Goal: Check status: Check status

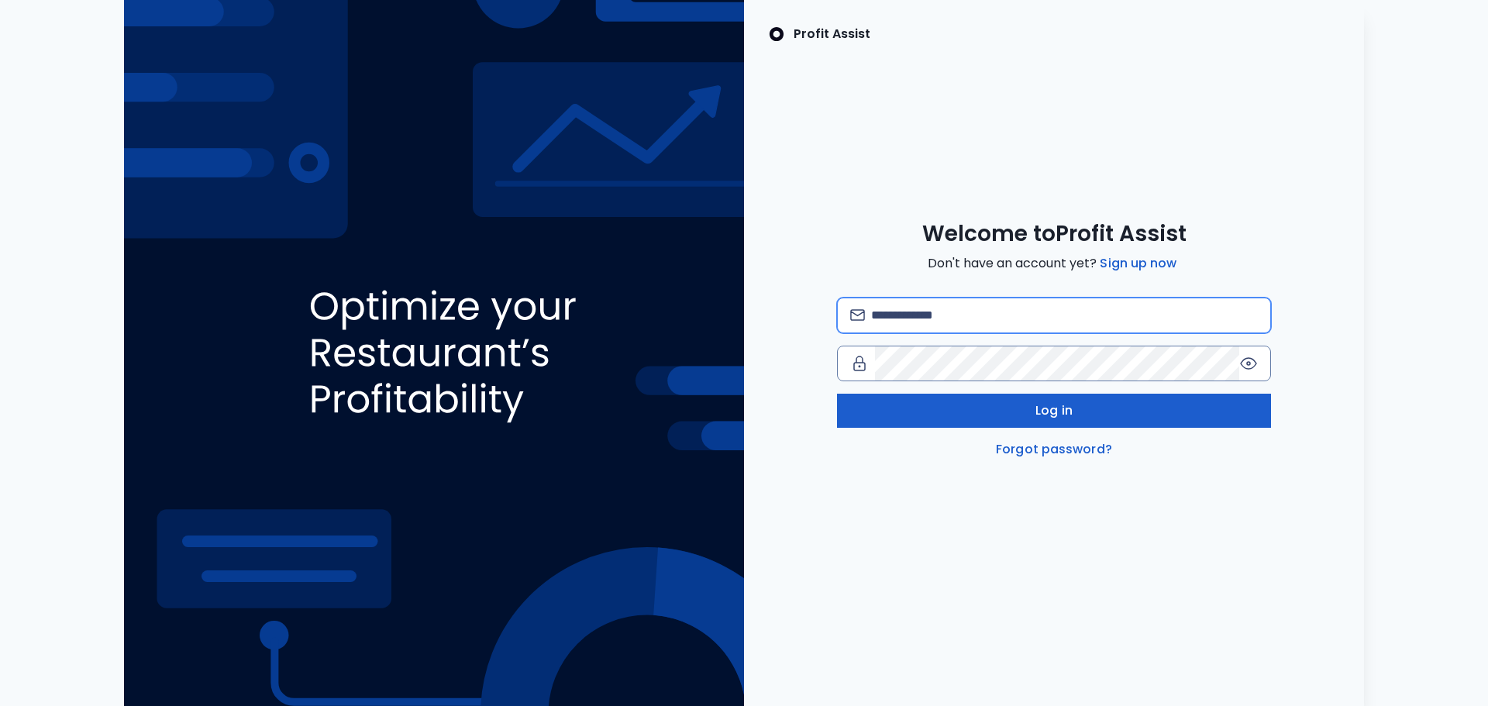
type input "**********"
click at [1049, 414] on span "Log in" at bounding box center [1053, 410] width 37 height 19
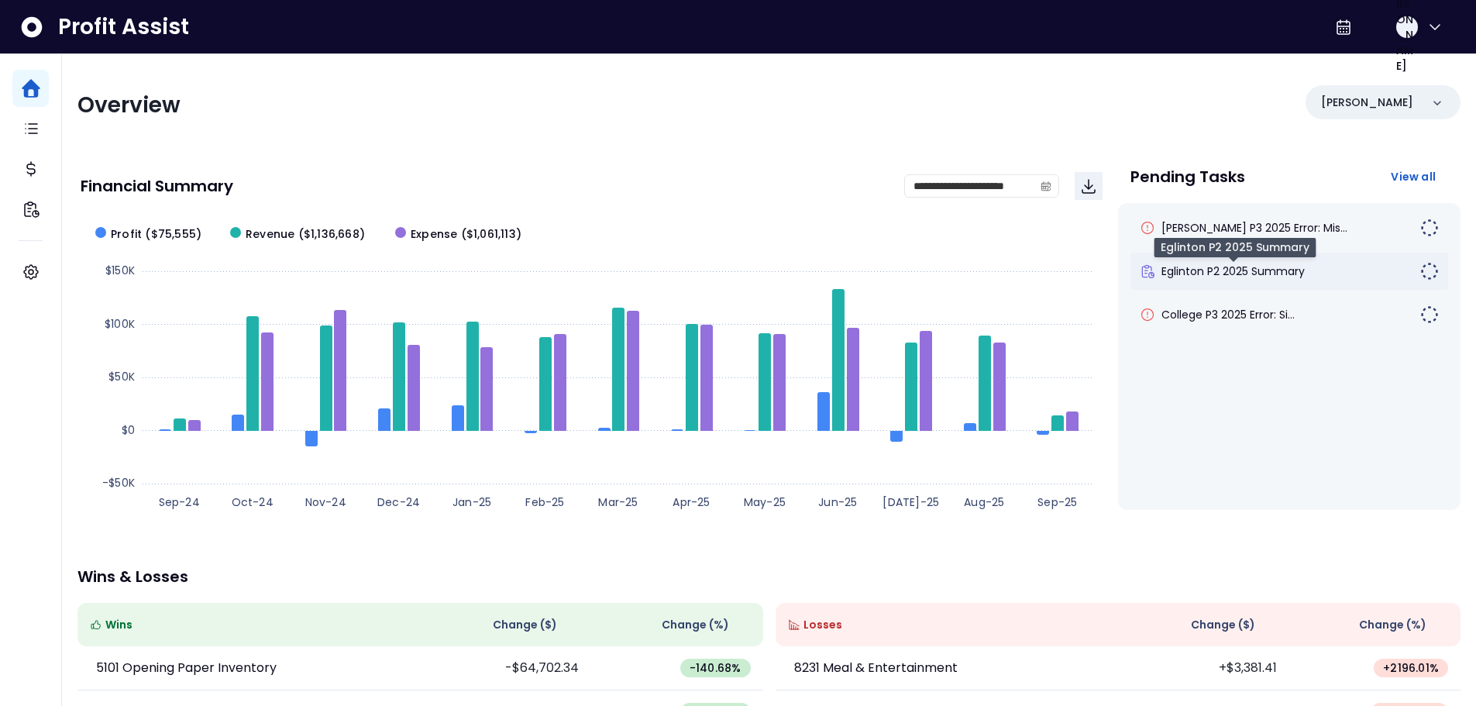
click at [1209, 269] on span "Eglinton P2 2025 Summary" at bounding box center [1233, 272] width 143 height 16
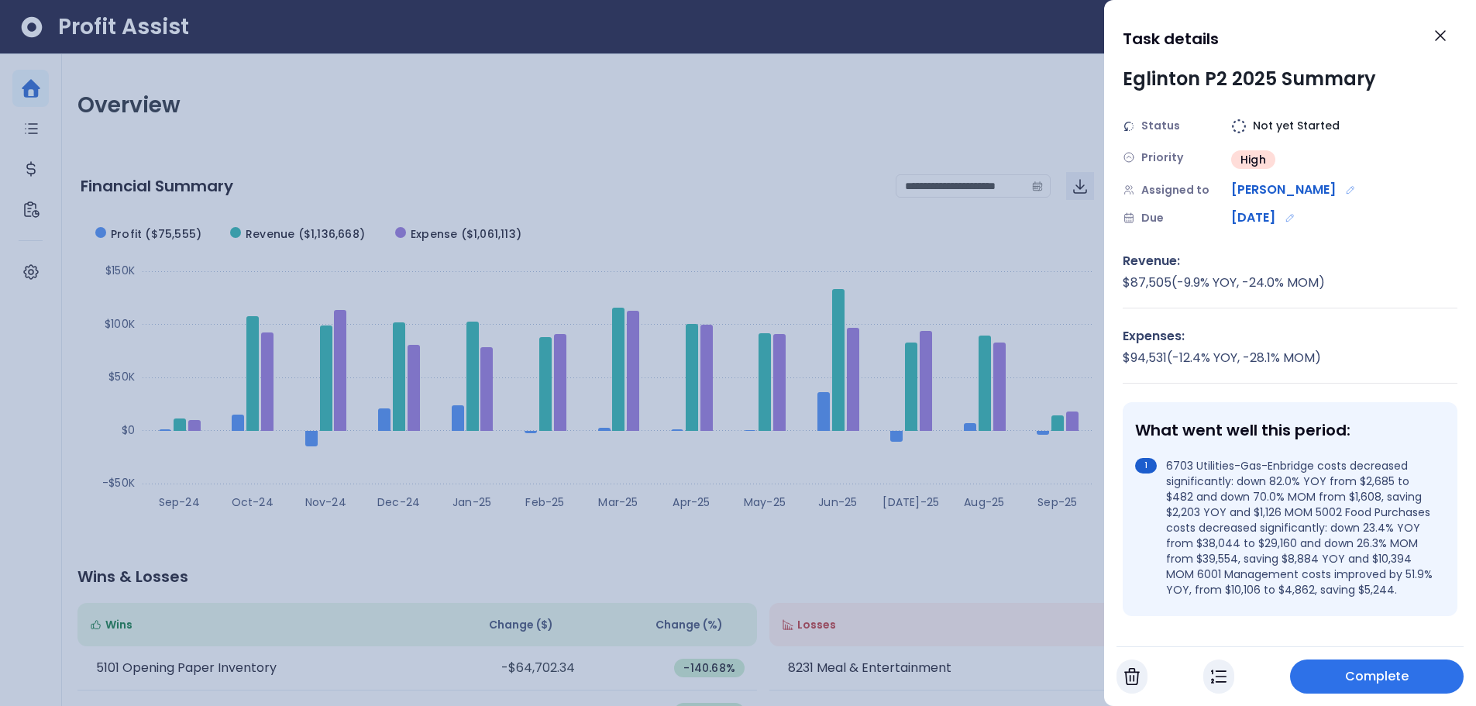
scroll to position [78, 0]
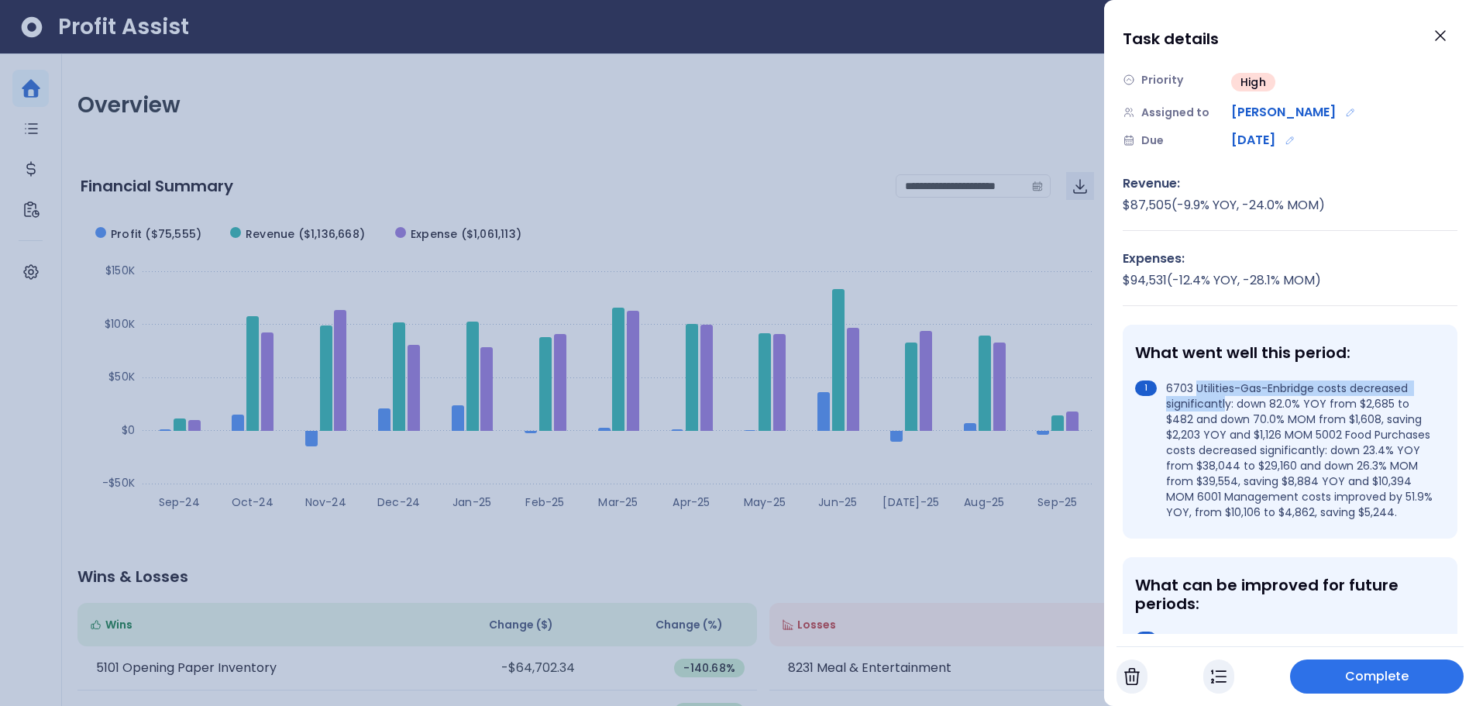
drag, startPoint x: 1197, startPoint y: 391, endPoint x: 1225, endPoint y: 405, distance: 31.5
click at [1225, 405] on li "6703 Utilities-Gas-Enbridge costs decreased significantly: down 82.0% YOY from …" at bounding box center [1287, 451] width 304 height 140
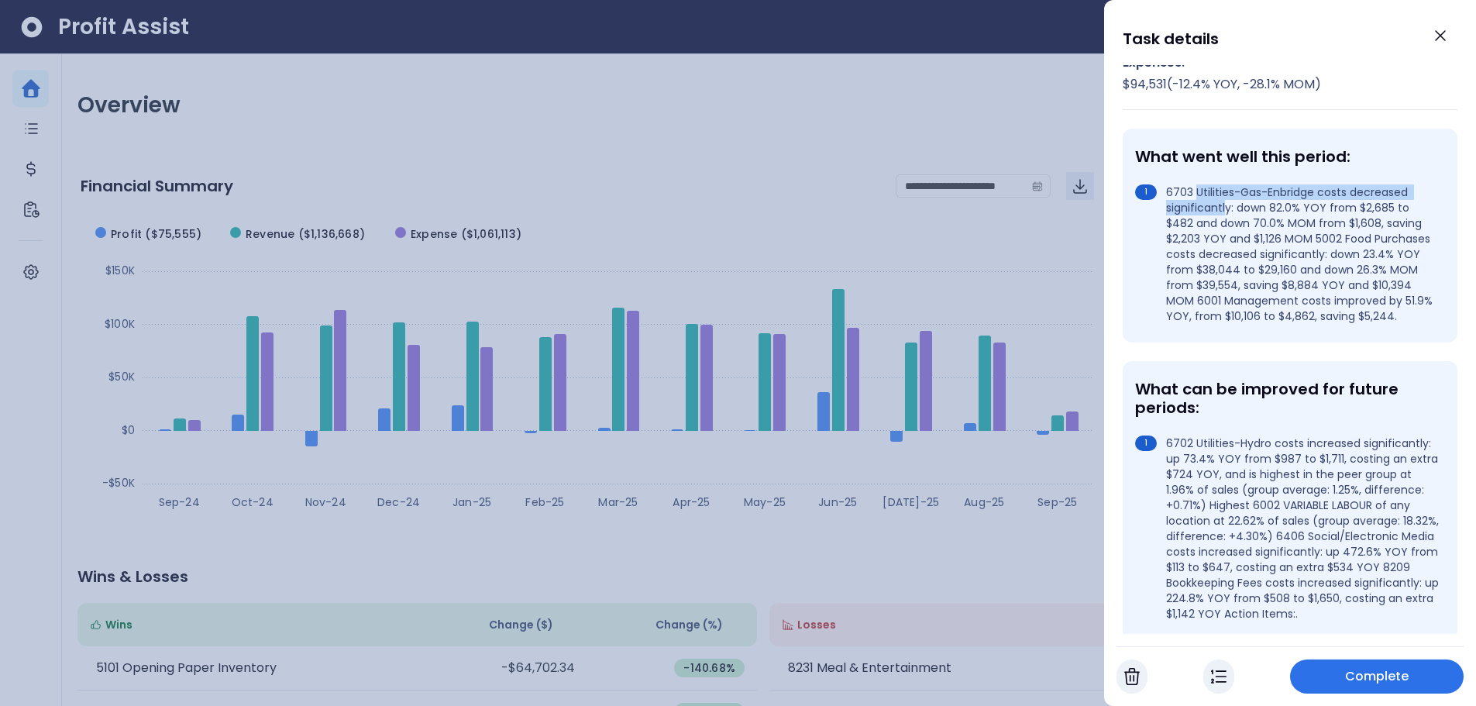
scroll to position [310, 0]
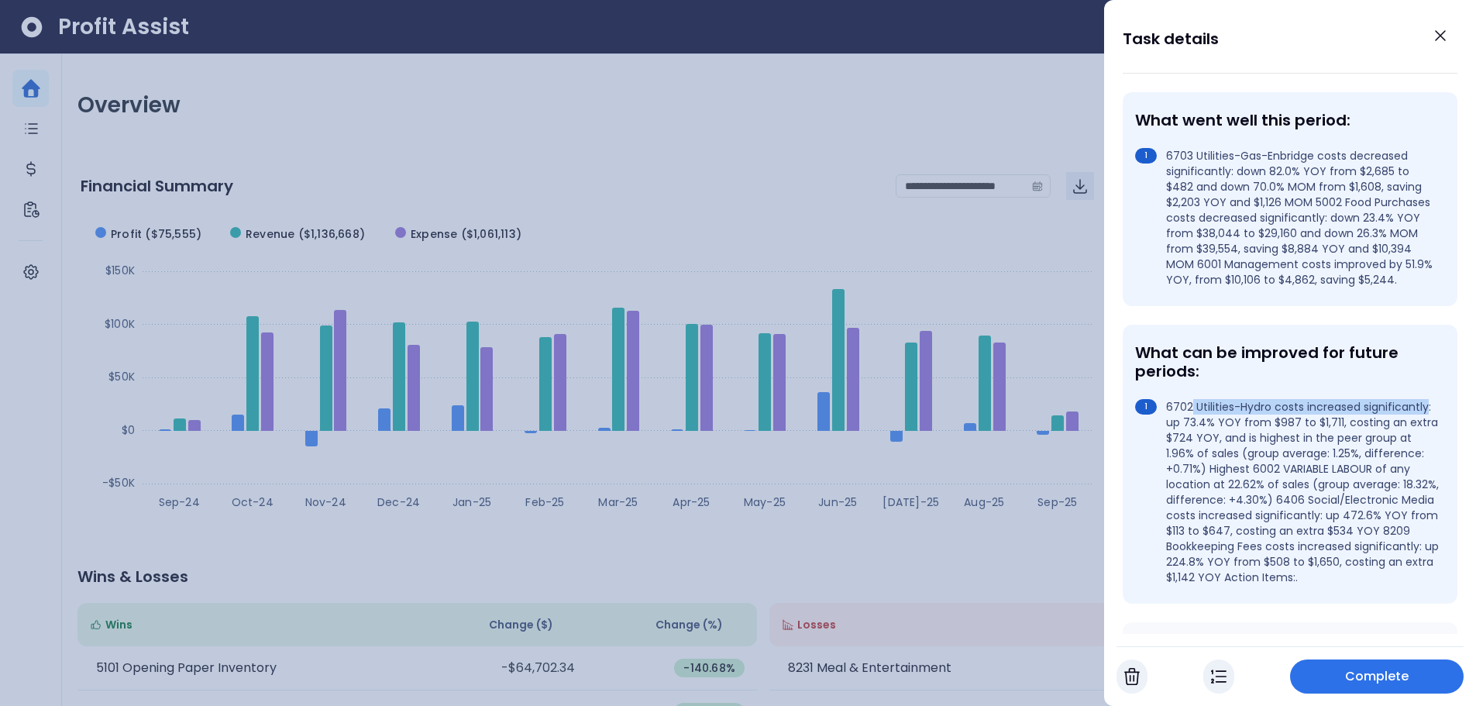
drag, startPoint x: 1193, startPoint y: 422, endPoint x: 1231, endPoint y: 440, distance: 42.7
click at [1231, 440] on li "6702 Utilities-Hydro costs increased significantly: up 73.4% YOY from $987 to $…" at bounding box center [1287, 492] width 304 height 186
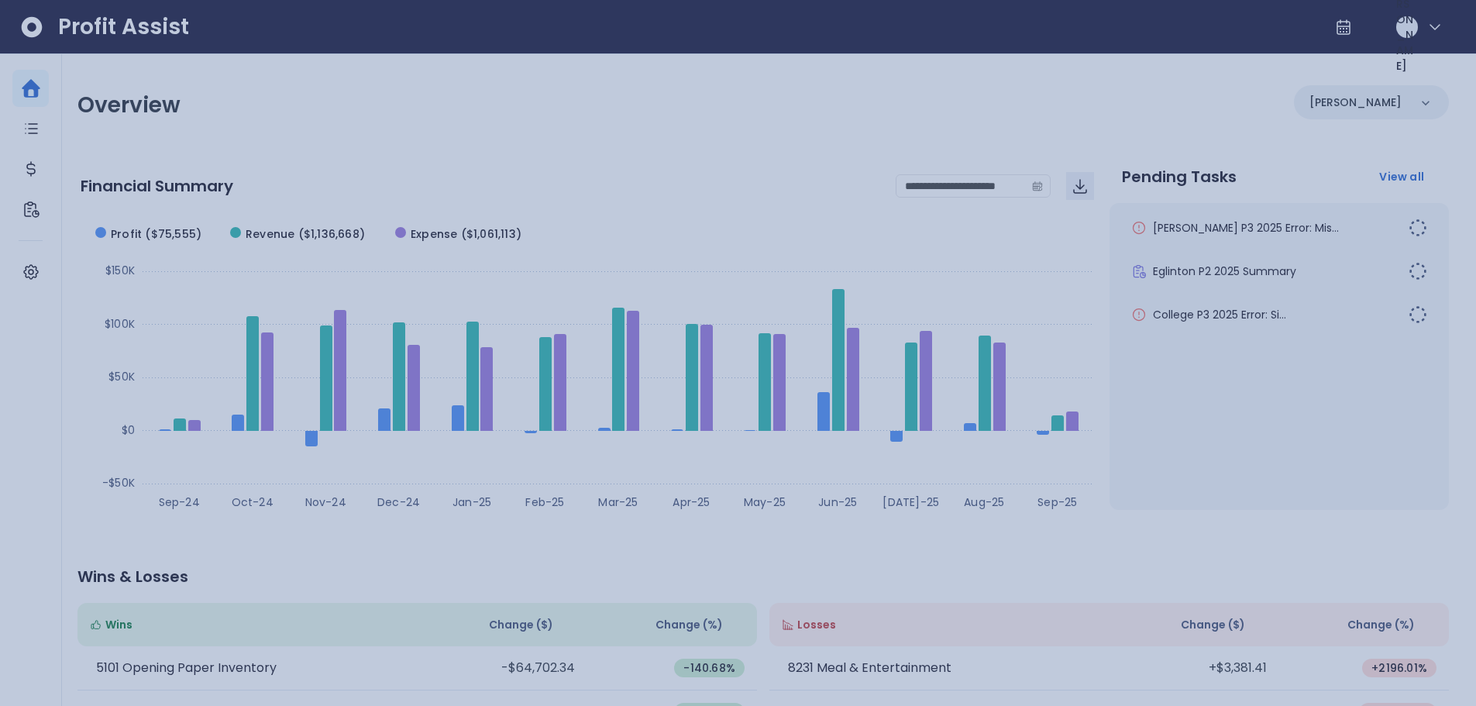
click at [836, 233] on div at bounding box center [738, 353] width 1476 height 706
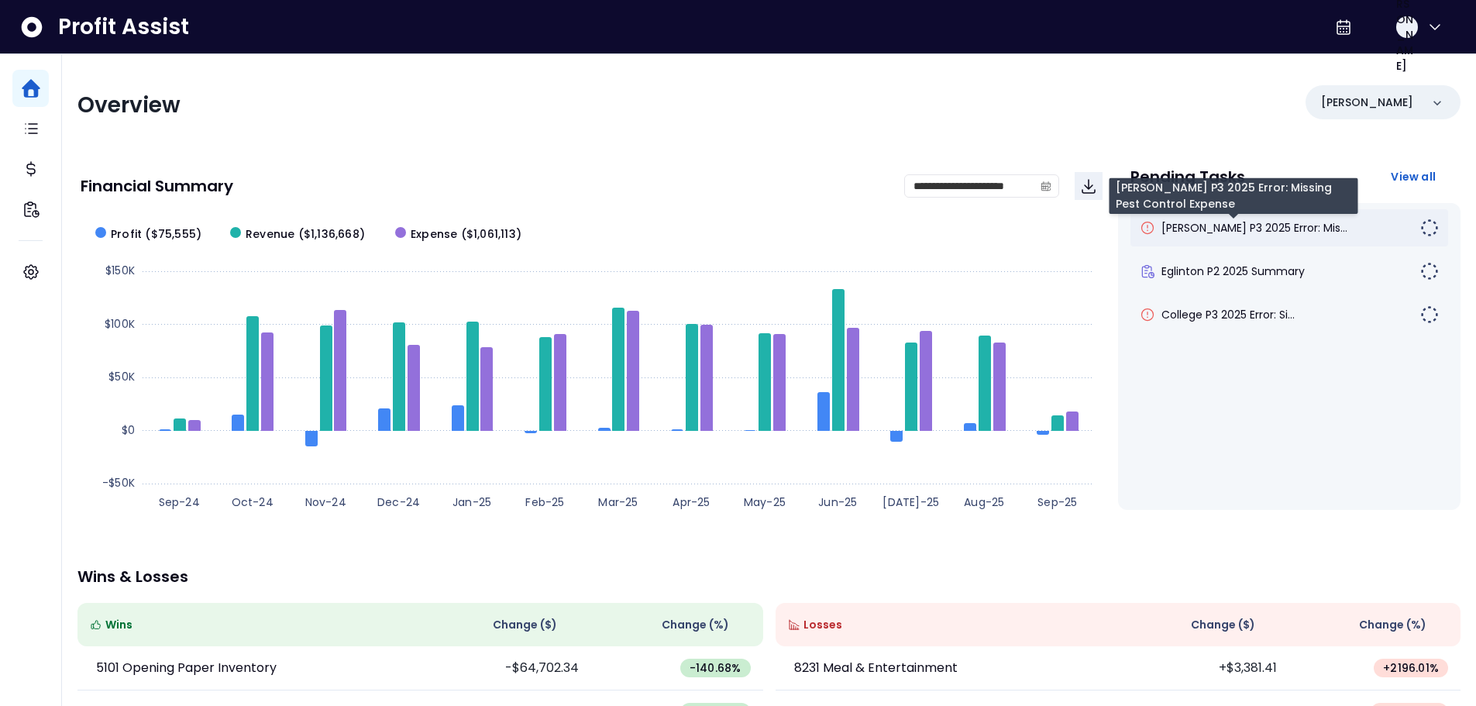
click at [1282, 229] on span "[PERSON_NAME] P3 2025 Error: Mis..." at bounding box center [1255, 228] width 186 height 16
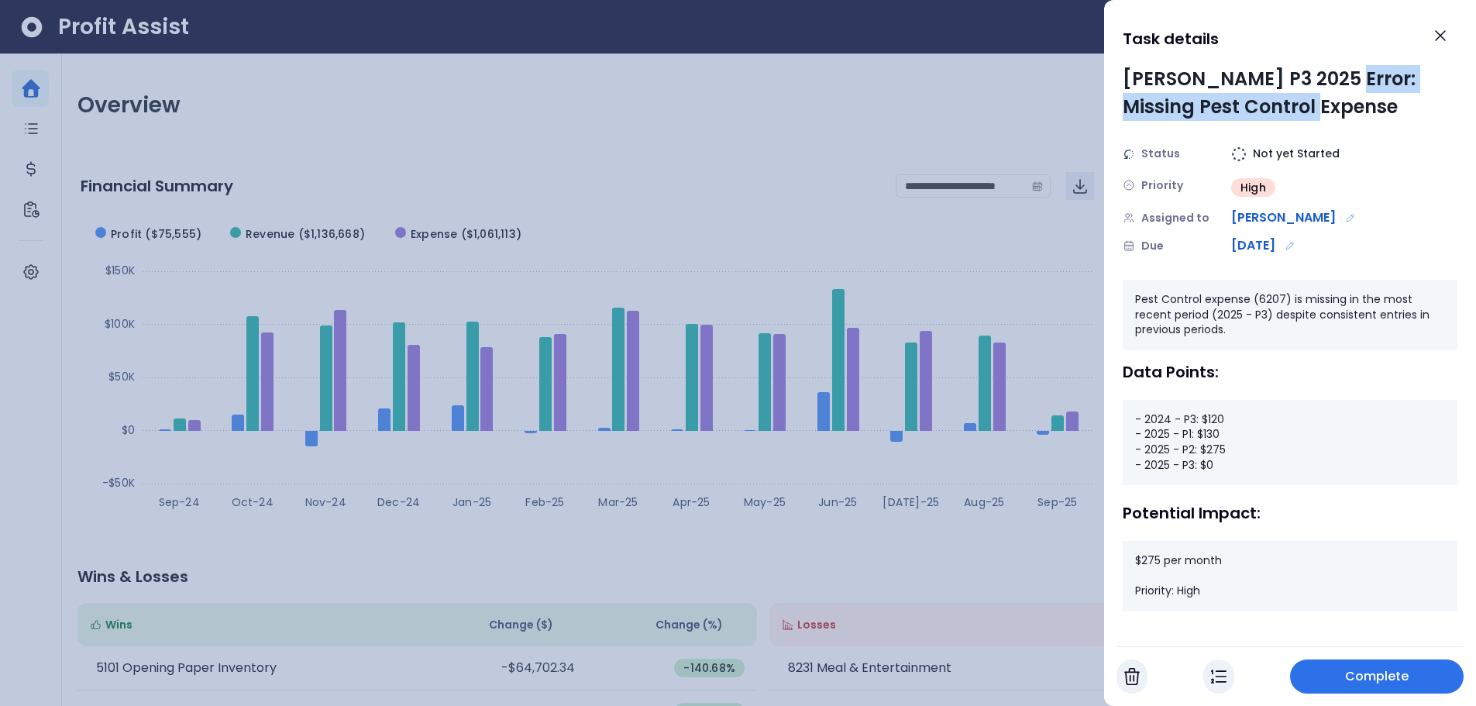
drag, startPoint x: 1331, startPoint y: 77, endPoint x: 1334, endPoint y: 102, distance: 24.9
click at [1334, 102] on div "[PERSON_NAME] P3 2025 Error: Missing Pest Control Expense" at bounding box center [1290, 93] width 335 height 56
drag, startPoint x: 1209, startPoint y: 467, endPoint x: 1185, endPoint y: 472, distance: 24.5
click at [1185, 472] on div "- 2024 - P3: $120 - 2025 - P1: $130 - 2025 - P2: $275 - 2025 - P3: $0" at bounding box center [1290, 442] width 335 height 85
click at [1436, 40] on icon "Close" at bounding box center [1440, 35] width 9 height 9
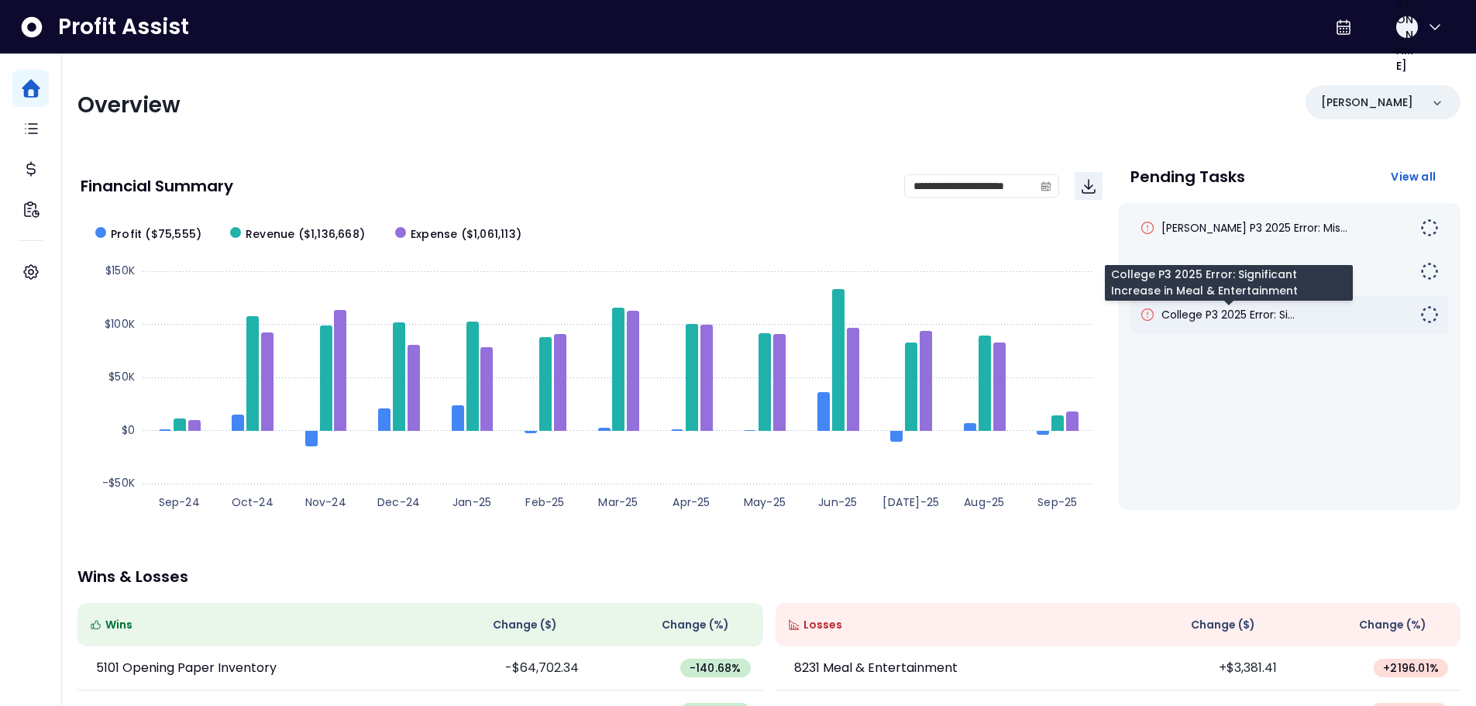
click at [1286, 319] on span "College P3 2025 Error: Si..." at bounding box center [1228, 315] width 133 height 16
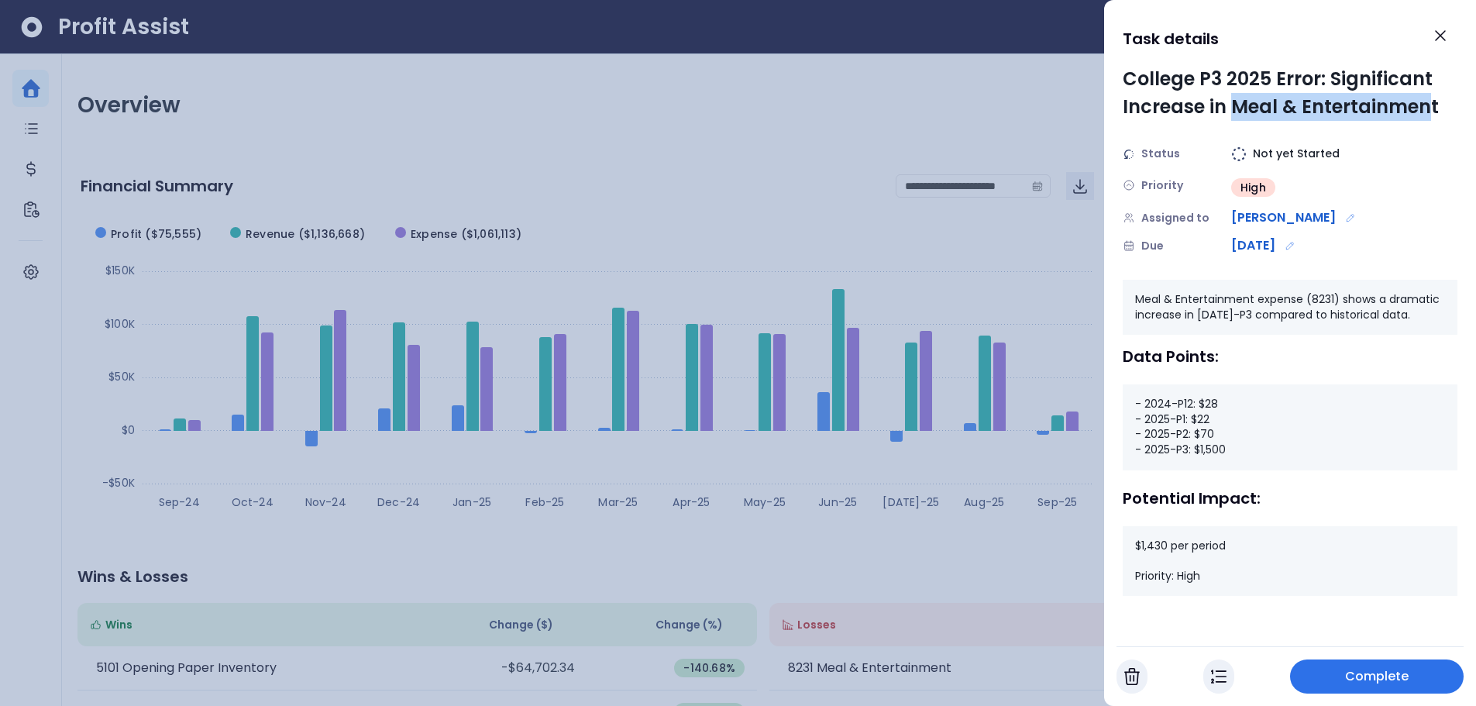
drag, startPoint x: 1231, startPoint y: 108, endPoint x: 1432, endPoint y: 97, distance: 201.8
click at [1432, 97] on div "College P3 2025 Error: Significant Increase in Meal & Entertainment" at bounding box center [1290, 93] width 335 height 56
drag, startPoint x: 1235, startPoint y: 448, endPoint x: 1193, endPoint y: 456, distance: 42.6
click at [1193, 456] on div "- 2024-P12: $28 - 2025-P1: $22 - 2025-P2: $70 - 2025-P3: $1,500" at bounding box center [1290, 426] width 335 height 85
click at [1445, 40] on icon "Close" at bounding box center [1440, 35] width 9 height 9
